Goal: Find specific page/section: Find specific page/section

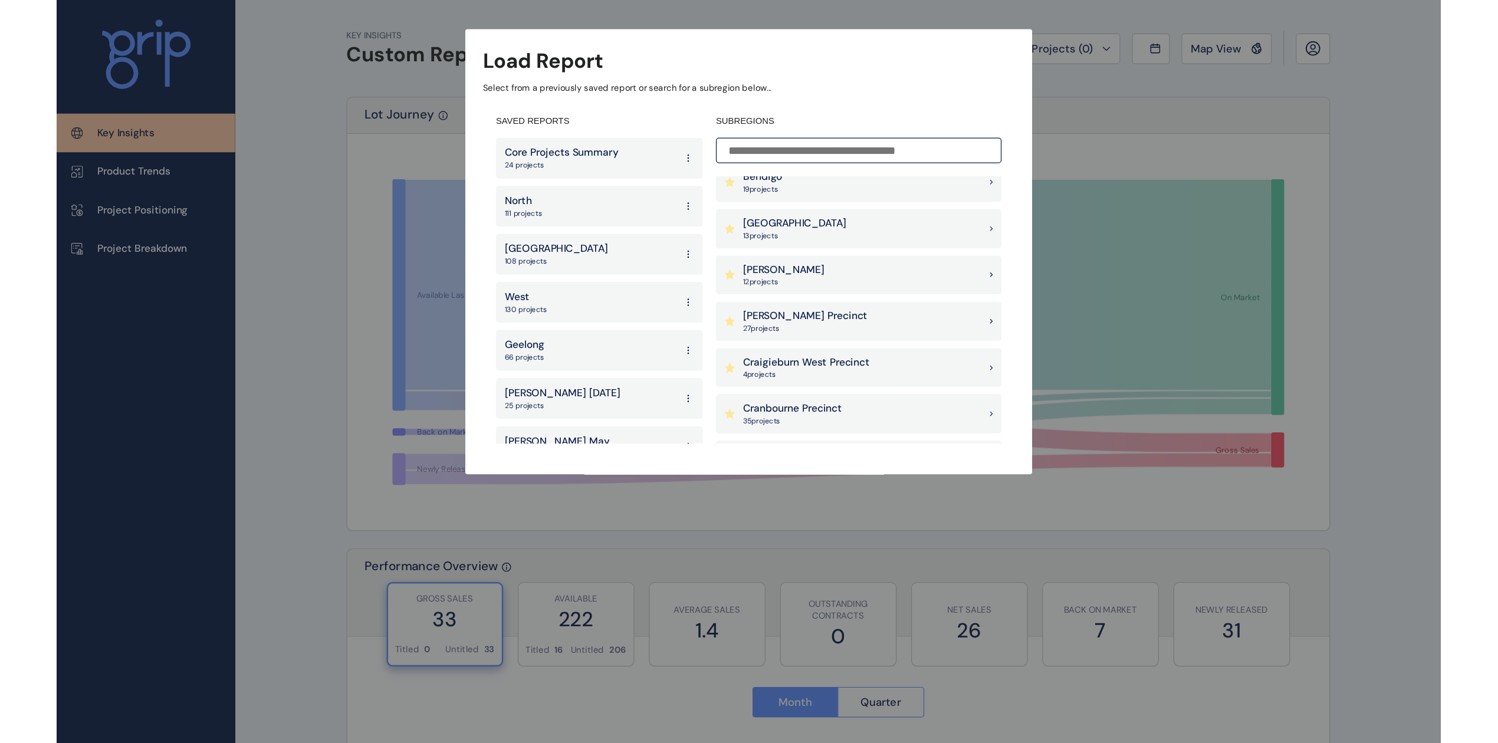
scroll to position [314, 0]
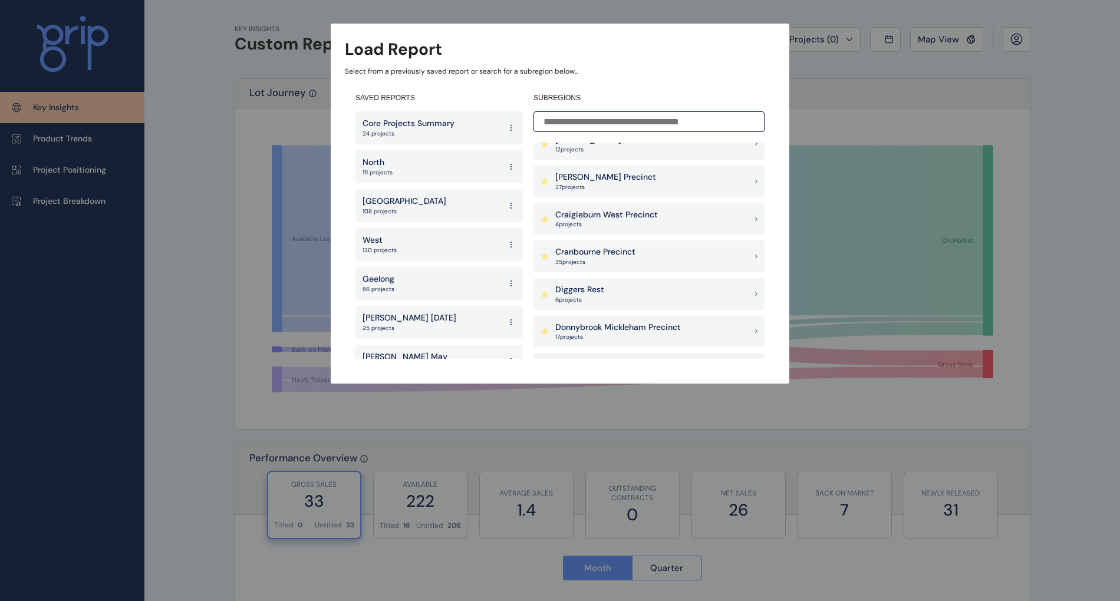
click at [600, 255] on p "Cranbourne Precinct" at bounding box center [595, 252] width 80 height 12
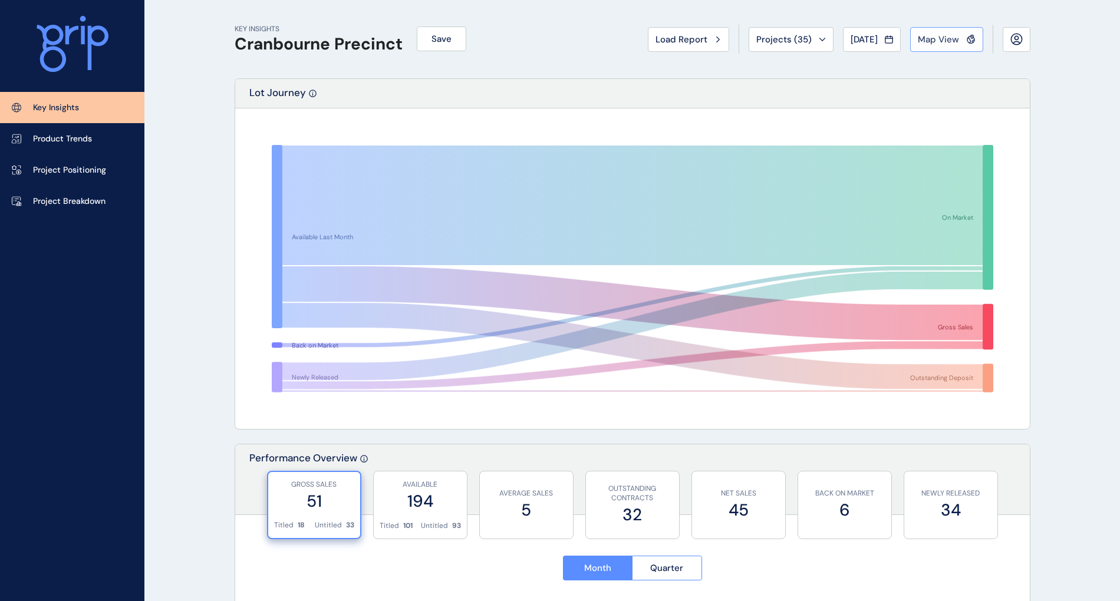
click at [969, 35] on icon at bounding box center [970, 39] width 9 height 10
